Goal: Information Seeking & Learning: Learn about a topic

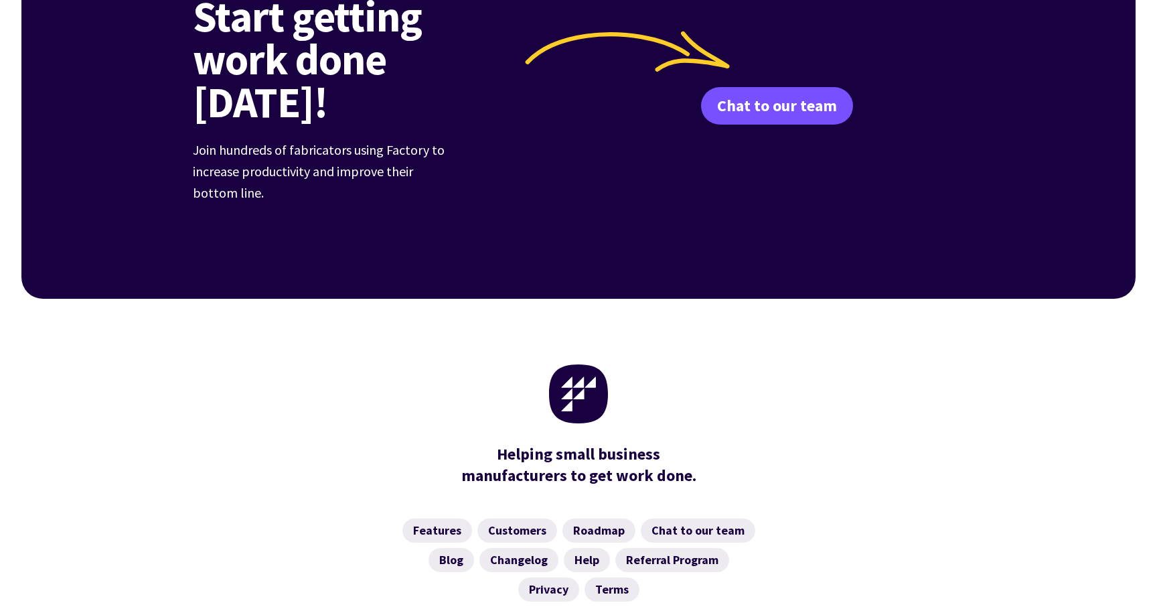
scroll to position [2084, 0]
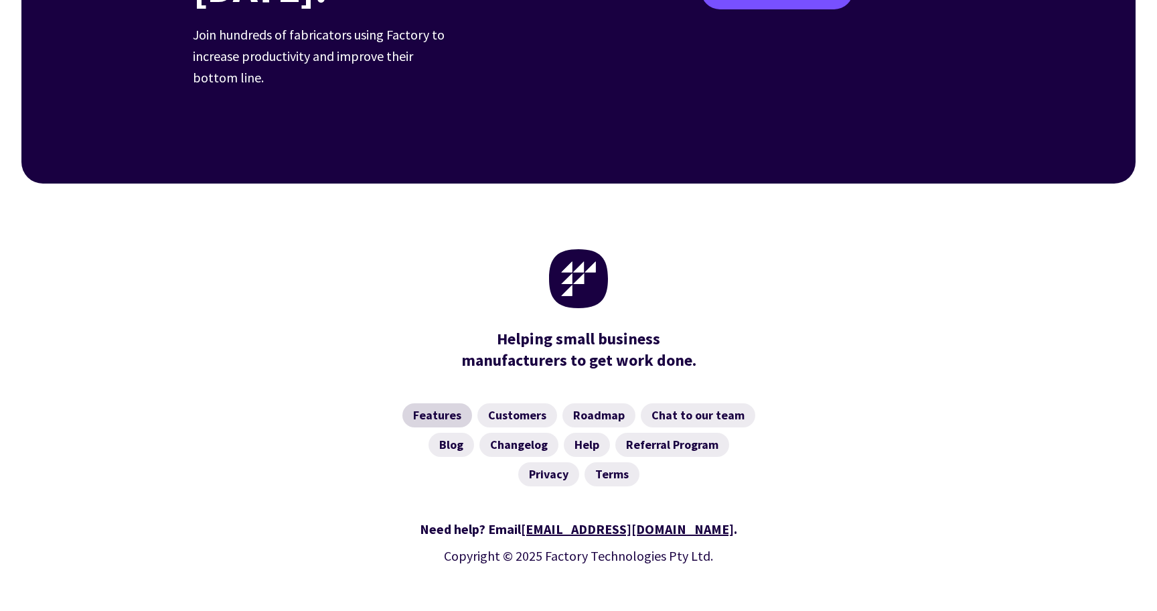
click at [438, 403] on link "Features" at bounding box center [437, 415] width 70 height 24
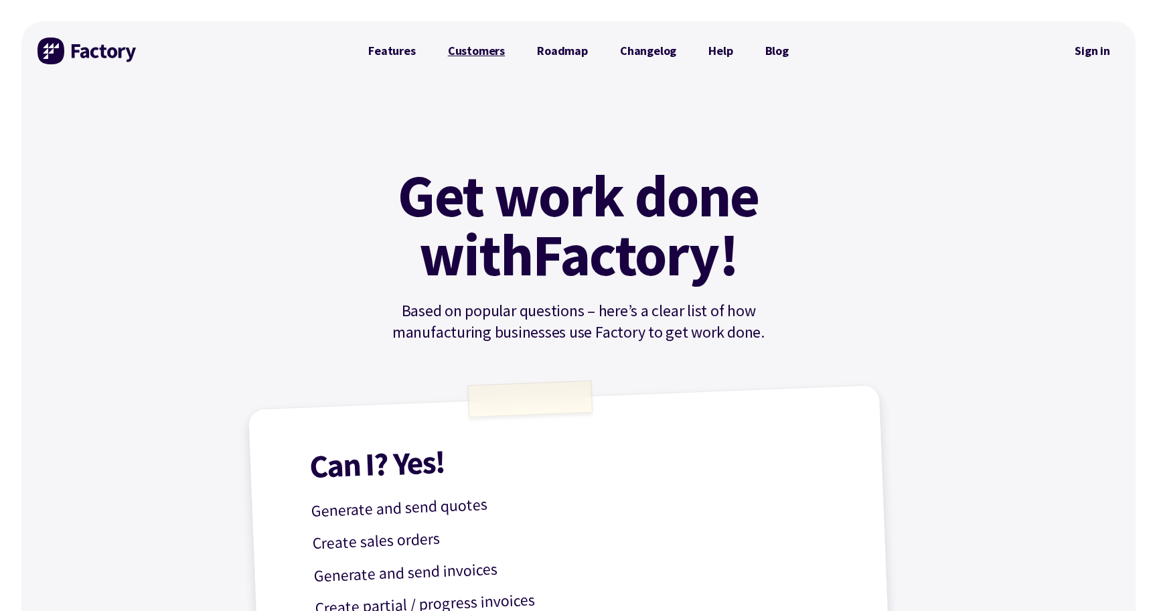
click at [466, 52] on link "Customers" at bounding box center [476, 50] width 89 height 27
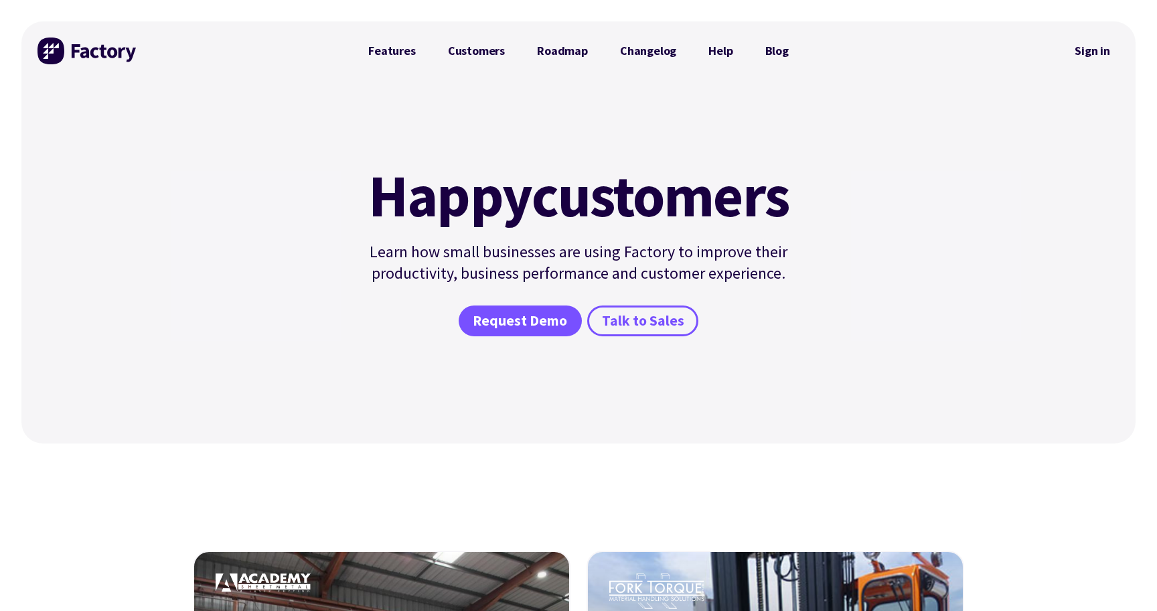
click at [426, 368] on div "Happy customers Learn how small businesses are using Factory to improve their p…" at bounding box center [578, 261] width 469 height 363
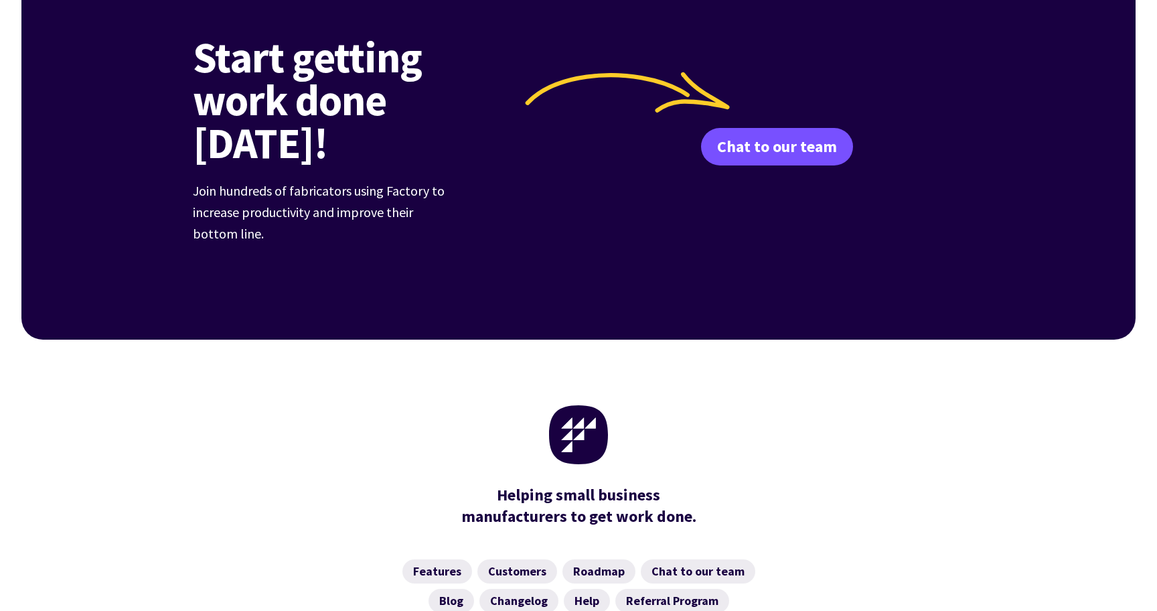
scroll to position [1932, 0]
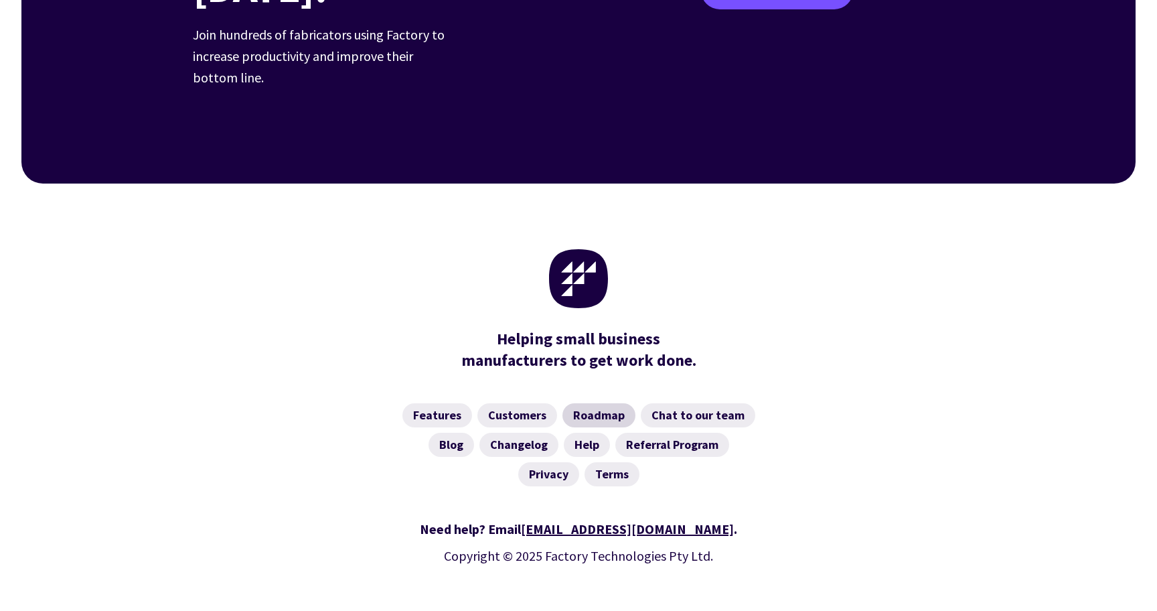
click at [585, 403] on link "Roadmap" at bounding box center [598, 415] width 73 height 24
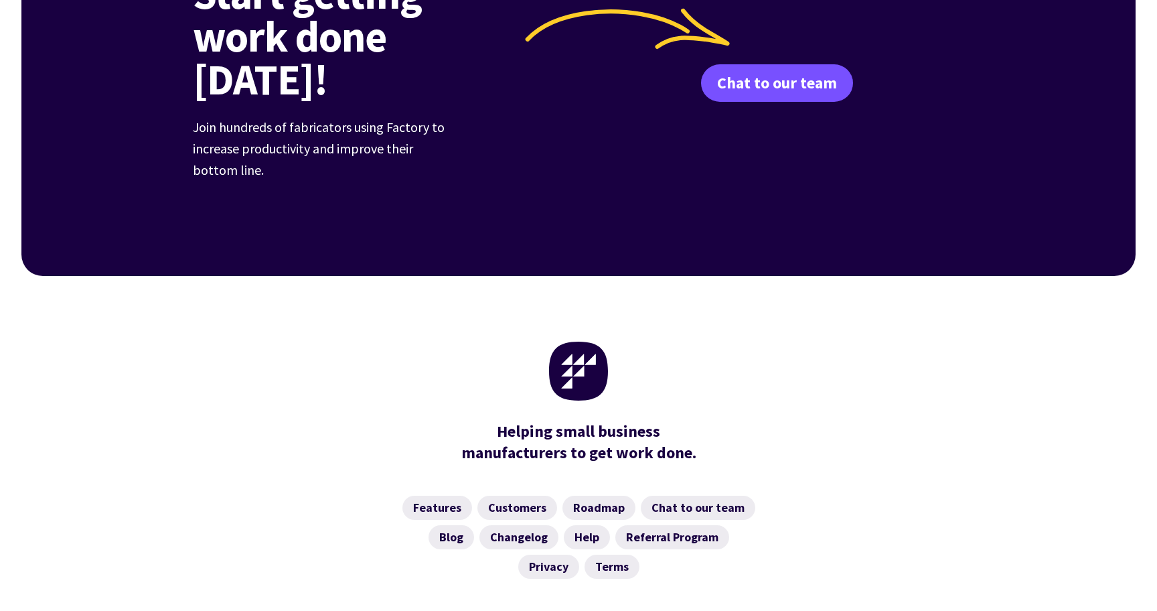
scroll to position [2868, 0]
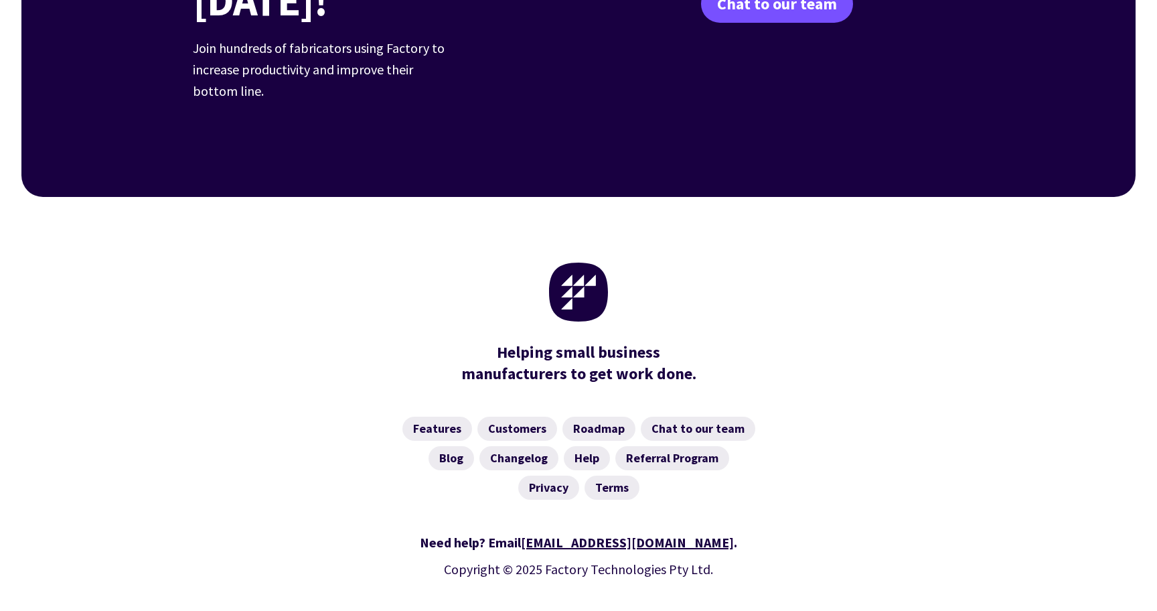
click at [805, 416] on nav "Features Customers Roadmap Chat to our team Blog Changelog Help Referral Progra…" at bounding box center [578, 457] width 771 height 83
click at [802, 424] on nav "Features Customers Roadmap Chat to our team Blog Changelog Help Referral Progra…" at bounding box center [578, 457] width 771 height 83
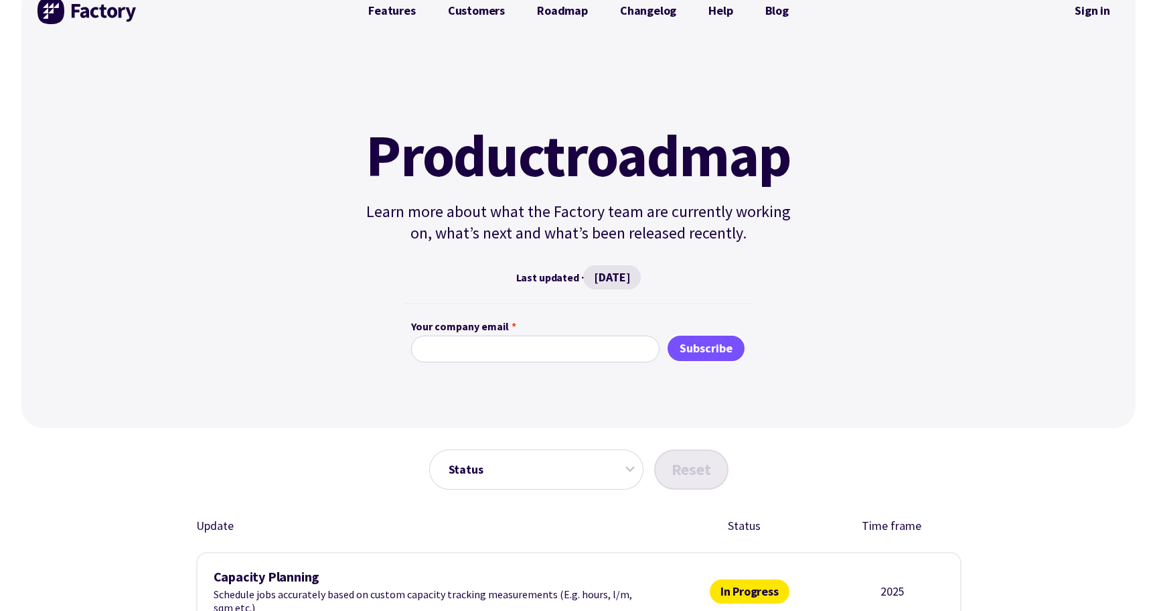
scroll to position [0, 0]
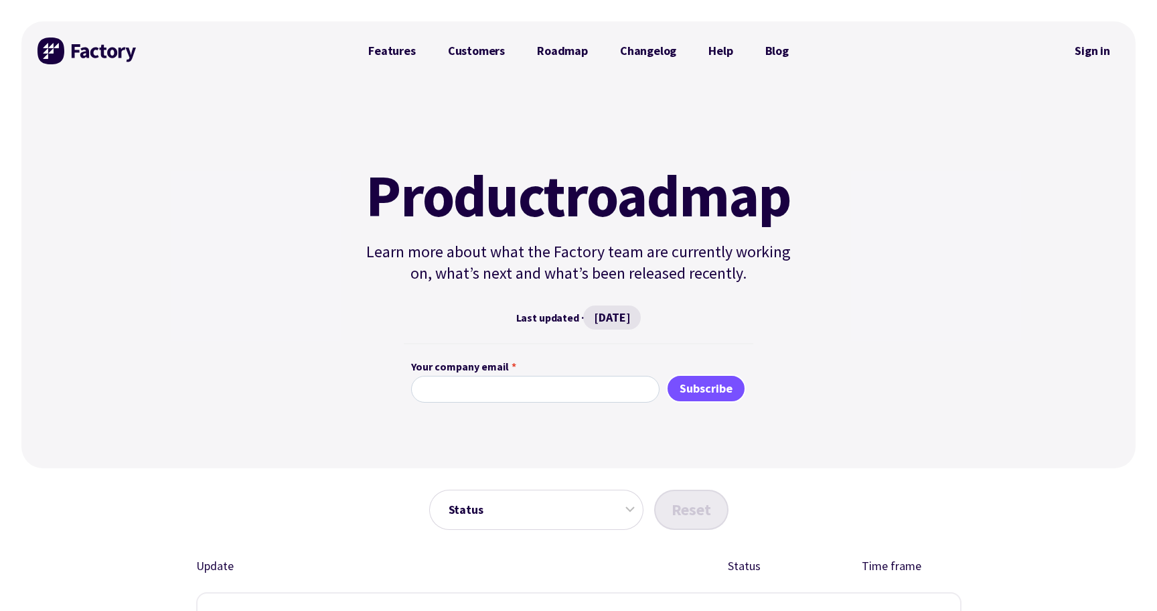
click at [86, 50] on img at bounding box center [87, 50] width 100 height 27
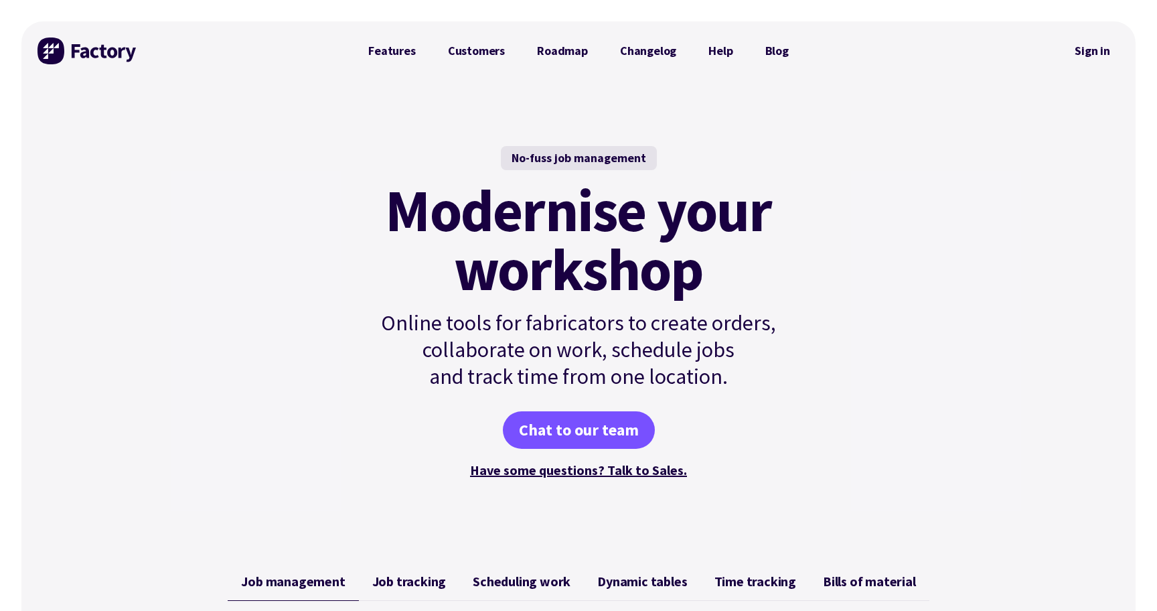
click at [297, 324] on div "No-fuss job management Modernise your workshop Online tools for fabricators to …" at bounding box center [578, 313] width 1114 height 466
click at [330, 351] on div "No-fuss job management Modernise your workshop Online tools for fabricators to …" at bounding box center [578, 313] width 1114 height 466
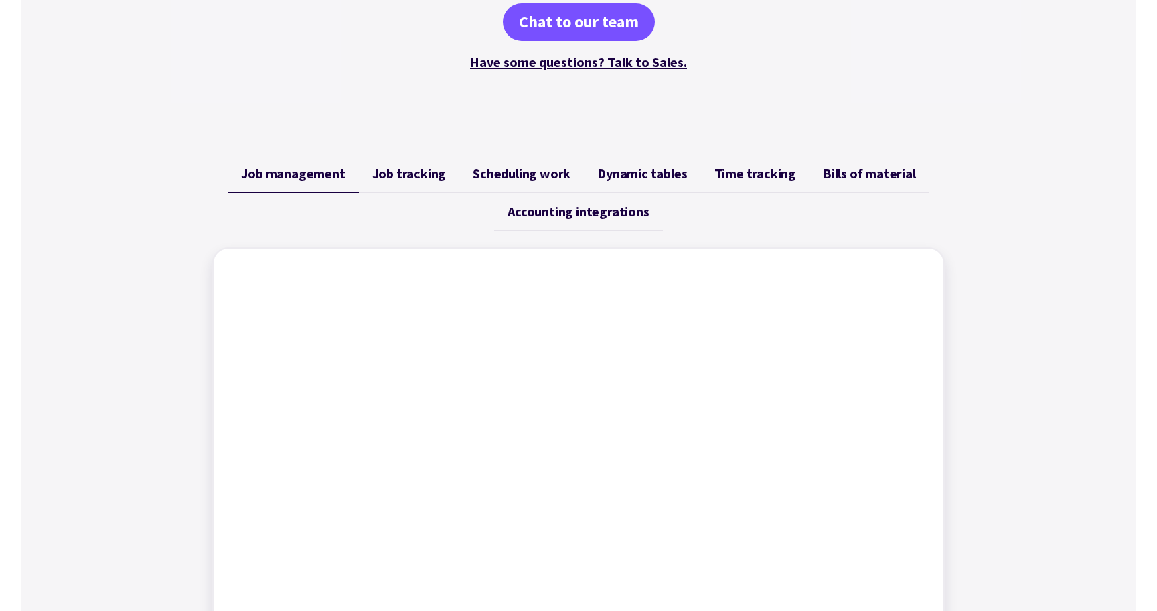
scroll to position [451, 0]
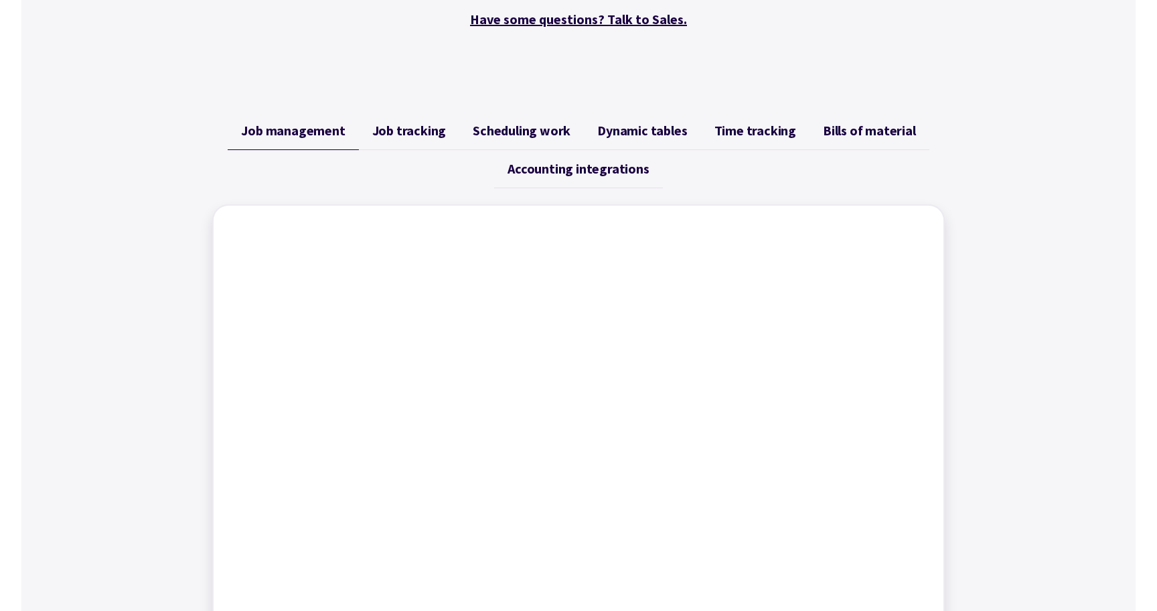
click at [420, 120] on link "Job tracking" at bounding box center [409, 131] width 101 height 38
click at [520, 140] on link "Scheduling work" at bounding box center [521, 131] width 125 height 38
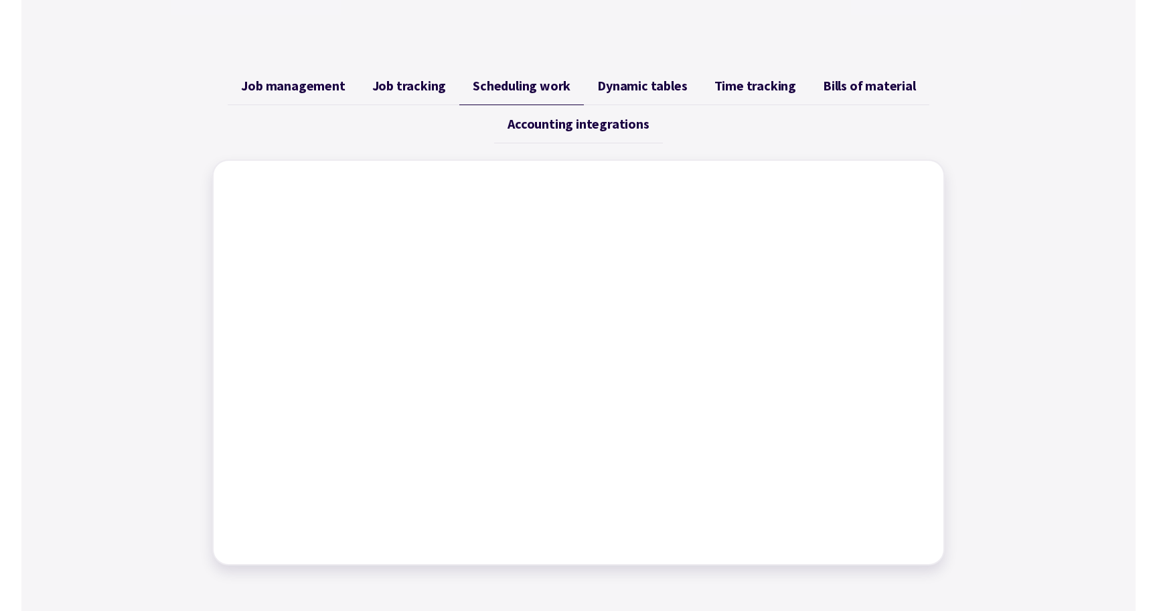
scroll to position [496, 0]
click at [656, 82] on span "Dynamic tables" at bounding box center [642, 85] width 90 height 16
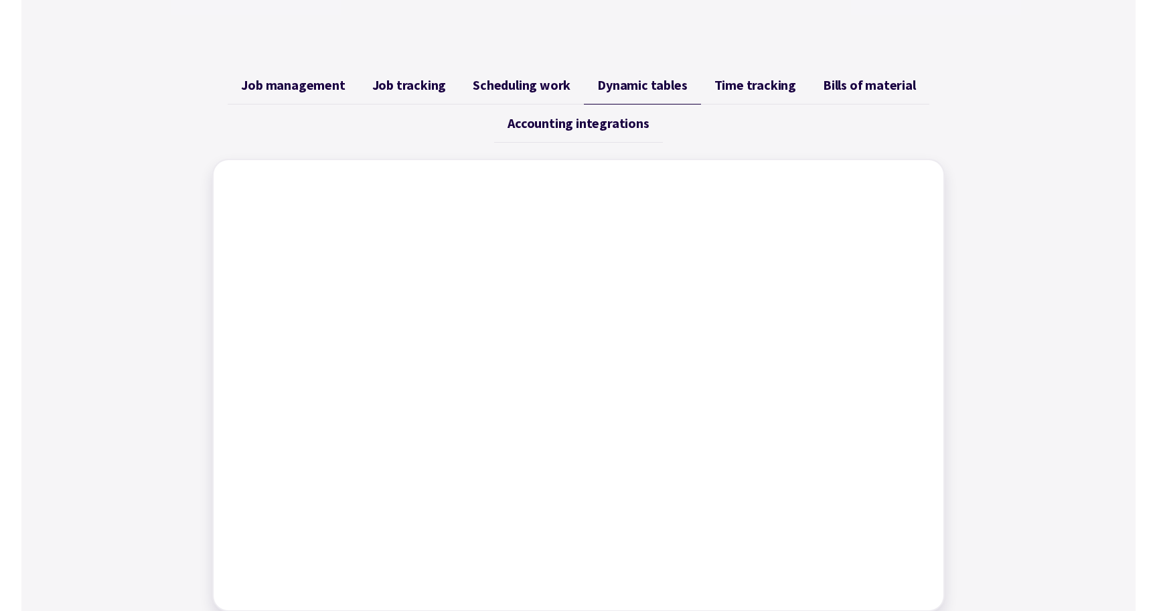
click at [749, 84] on span "Time tracking" at bounding box center [755, 85] width 82 height 16
click at [851, 81] on span "Bills of material" at bounding box center [869, 85] width 93 height 16
click at [571, 129] on span "Accounting integrations" at bounding box center [577, 123] width 141 height 16
click at [770, 72] on link "Time tracking" at bounding box center [755, 85] width 108 height 38
click at [694, 87] on link "Dynamic tables" at bounding box center [642, 85] width 116 height 38
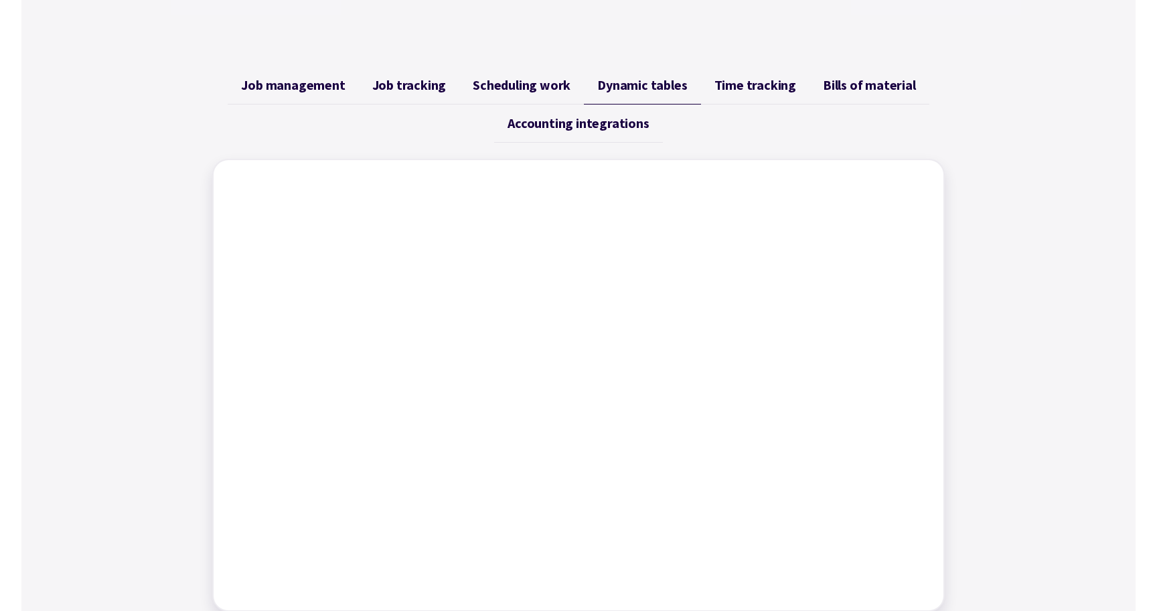
click at [527, 105] on link "Accounting integrations" at bounding box center [578, 123] width 168 height 38
click at [416, 90] on span "Job tracking" at bounding box center [409, 85] width 74 height 16
click at [311, 90] on span "Job management" at bounding box center [293, 85] width 104 height 16
click at [410, 83] on span "Job tracking" at bounding box center [409, 85] width 74 height 16
click at [539, 70] on link "Scheduling work" at bounding box center [521, 85] width 125 height 38
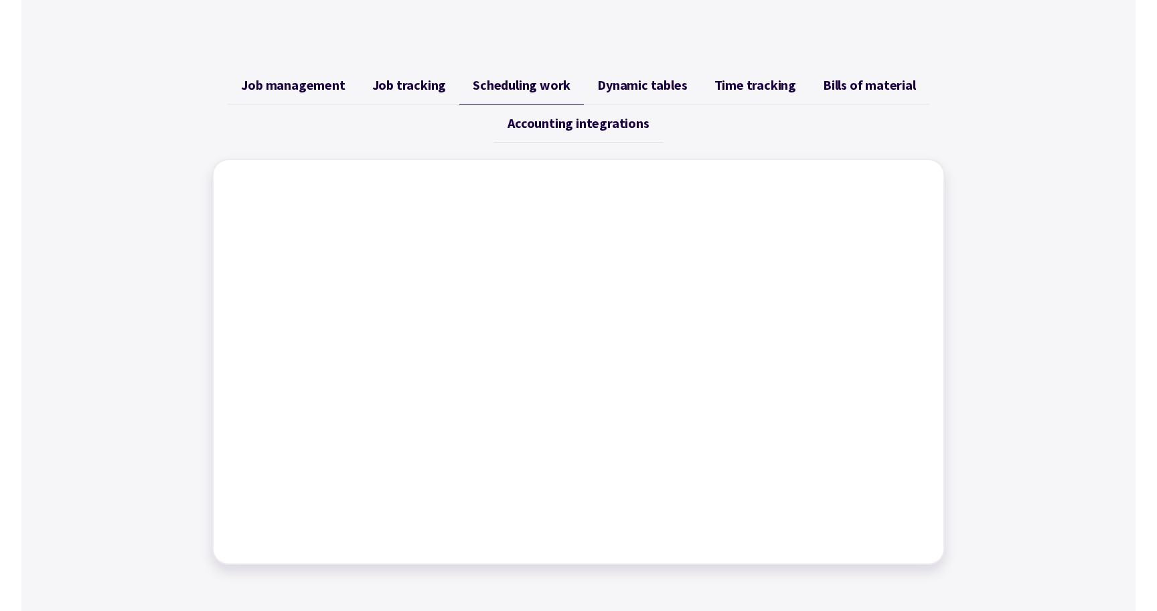
click at [701, 124] on ul "Job management Job tracking Scheduling work Dynamic tables Time tracking Bills …" at bounding box center [578, 104] width 732 height 76
click at [661, 92] on span "Dynamic tables" at bounding box center [642, 85] width 90 height 16
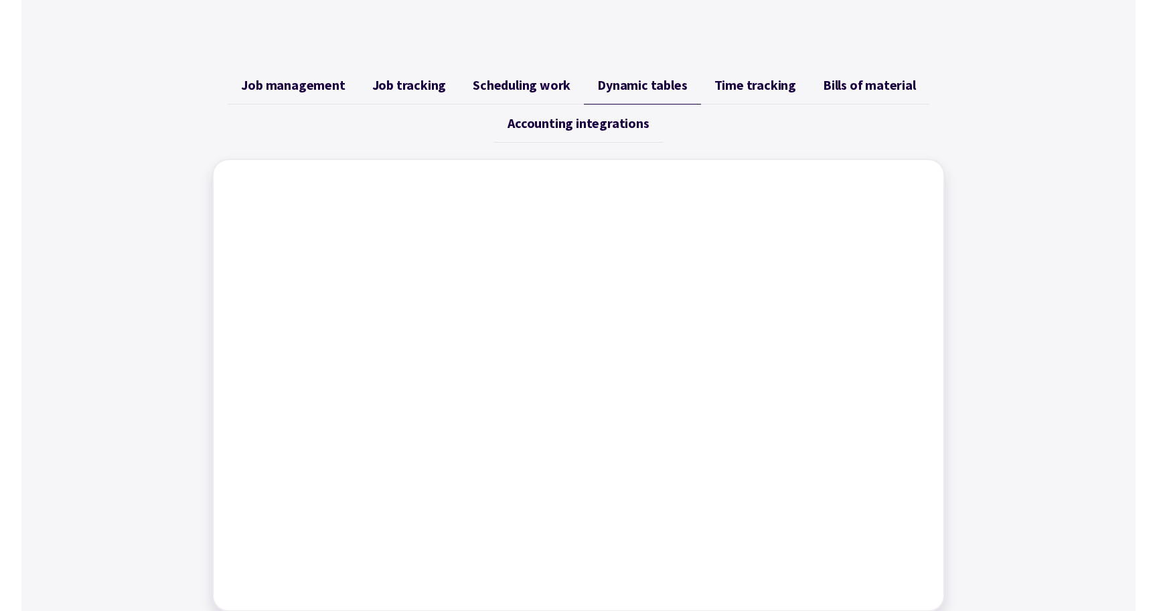
click at [759, 90] on span "Time tracking" at bounding box center [755, 85] width 82 height 16
click at [848, 83] on span "Bills of material" at bounding box center [869, 85] width 93 height 16
click at [726, 84] on span "Time tracking" at bounding box center [755, 85] width 82 height 16
click at [619, 85] on span "Dynamic tables" at bounding box center [642, 85] width 90 height 16
click at [521, 91] on span "Scheduling work" at bounding box center [522, 85] width 98 height 16
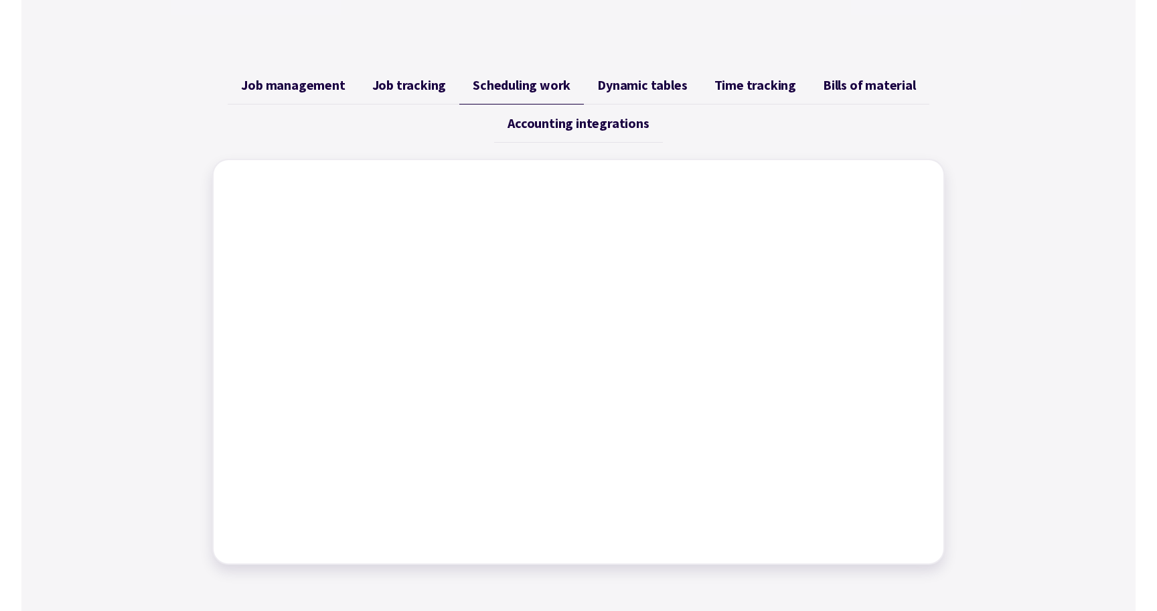
click at [422, 95] on link "Job tracking" at bounding box center [409, 85] width 101 height 38
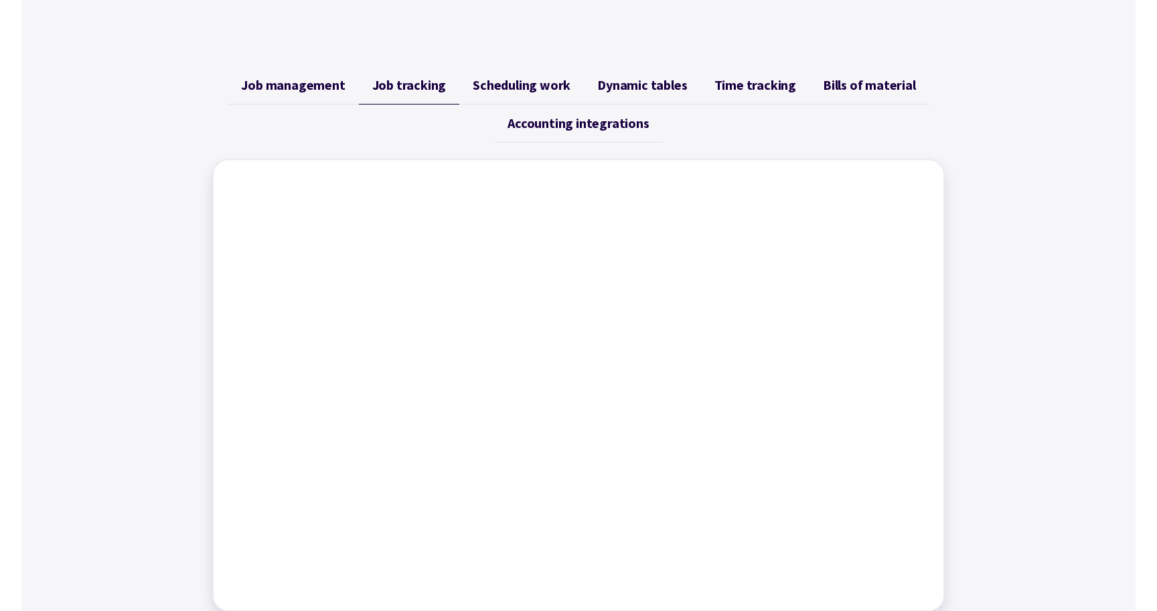
click at [313, 87] on span "Job management" at bounding box center [293, 85] width 104 height 16
click at [444, 77] on span "Job tracking" at bounding box center [409, 85] width 74 height 16
click at [535, 74] on link "Scheduling work" at bounding box center [521, 85] width 125 height 38
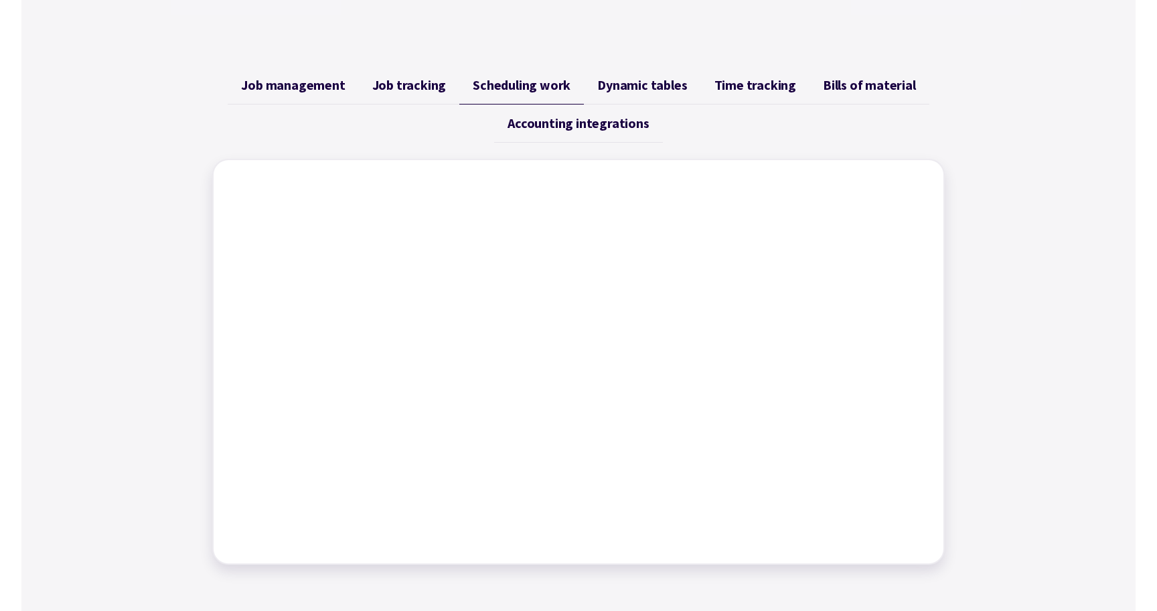
click at [634, 74] on link "Dynamic tables" at bounding box center [642, 85] width 116 height 38
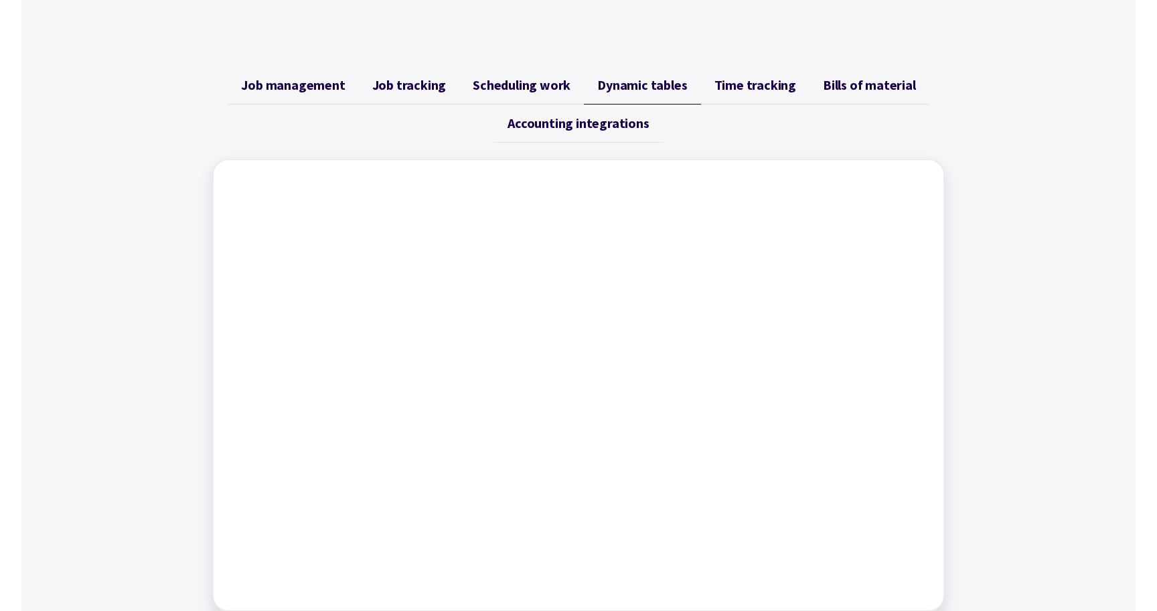
click at [742, 83] on span "Time tracking" at bounding box center [755, 85] width 82 height 16
click at [841, 84] on span "Bills of material" at bounding box center [869, 85] width 93 height 16
